Goal: Navigation & Orientation: Find specific page/section

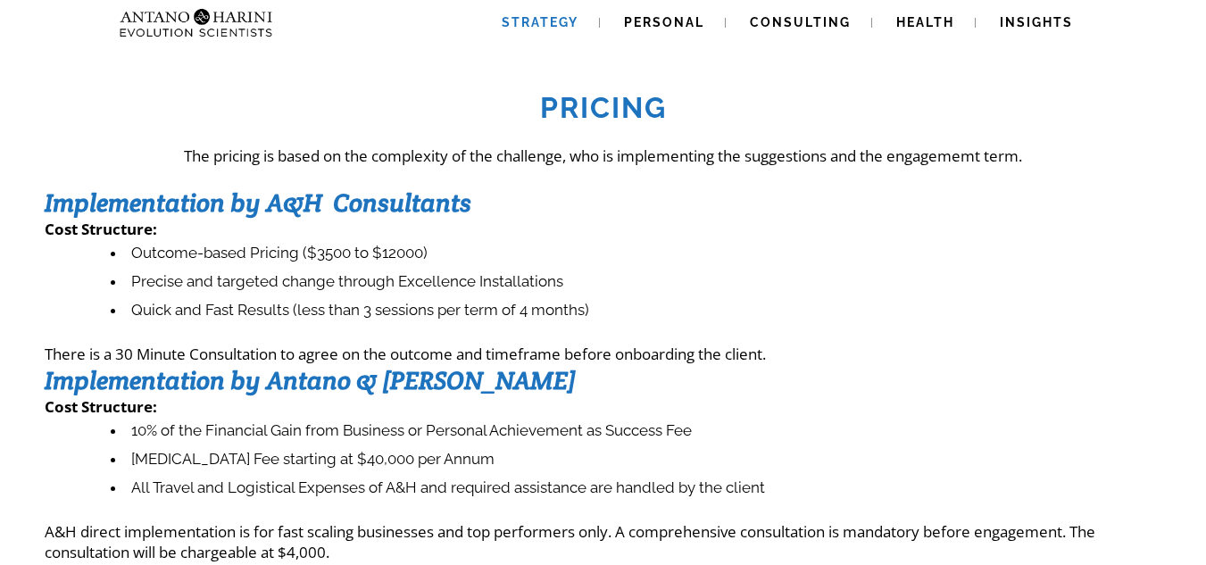
click at [554, 24] on span "Strategy" at bounding box center [540, 22] width 77 height 14
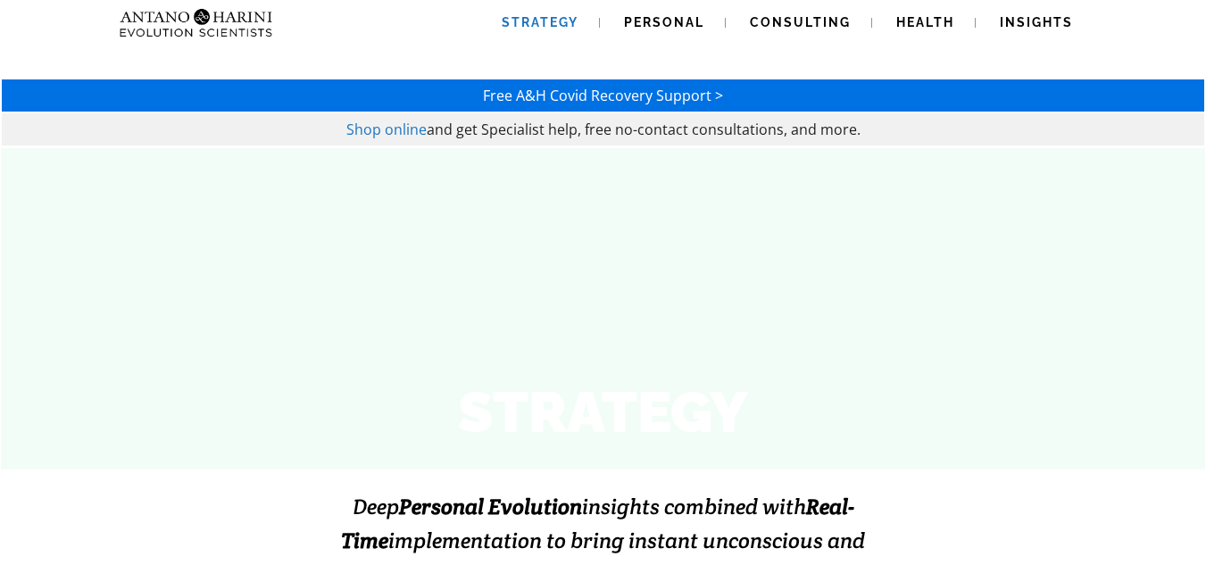
click at [661, 24] on span "Personal" at bounding box center [664, 22] width 80 height 14
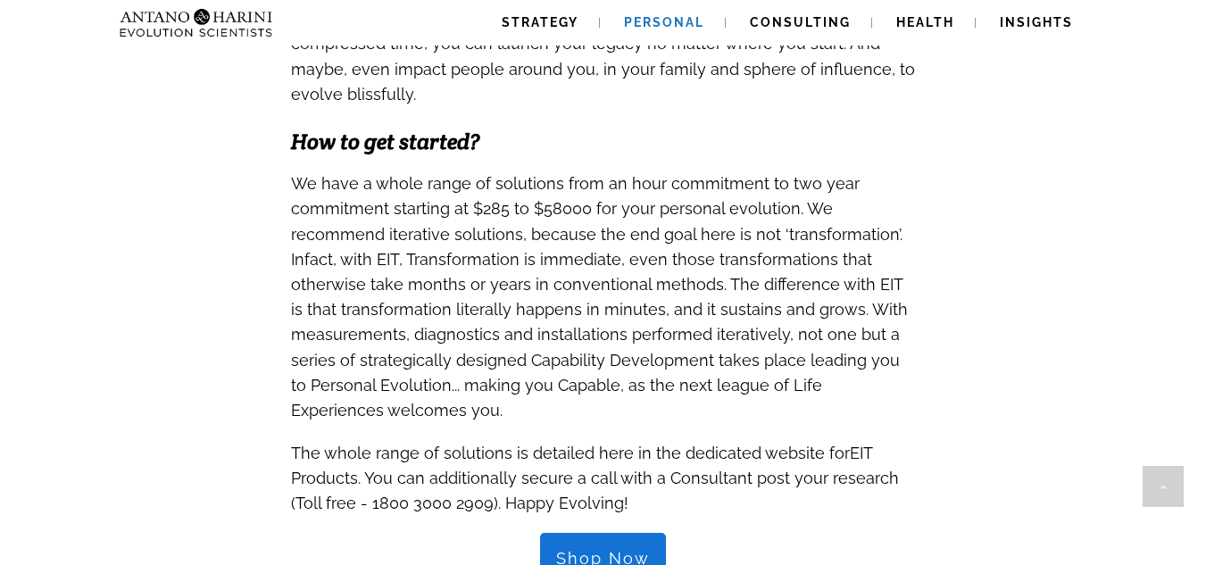
scroll to position [1679, 0]
